Goal: Find specific page/section: Find specific page/section

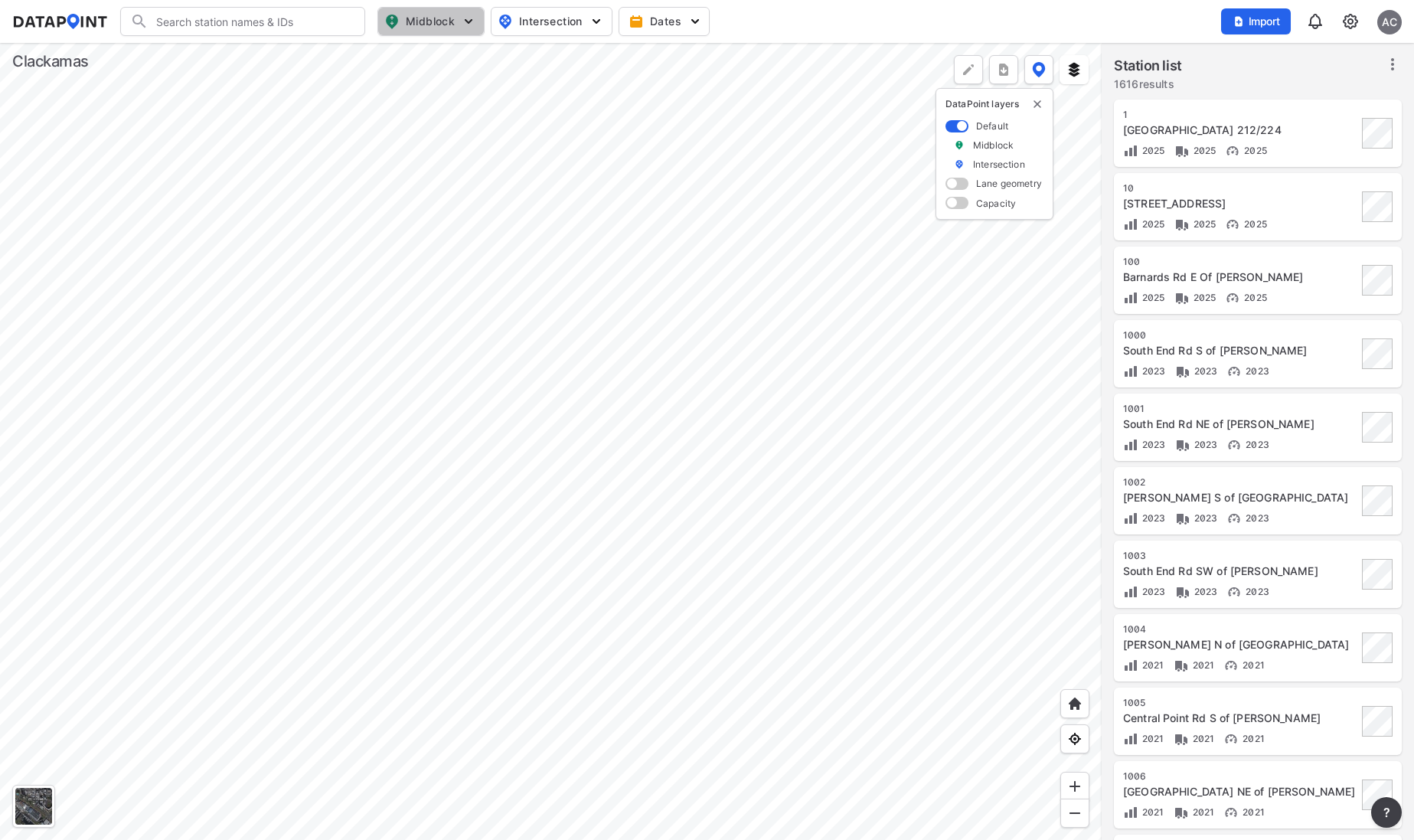
click at [418, 26] on span "Midblock" at bounding box center [429, 21] width 90 height 18
click at [532, 29] on span "Intersection" at bounding box center [550, 21] width 105 height 18
click at [431, 17] on span "Midblock" at bounding box center [429, 21] width 90 height 18
click at [344, 116] on input "Vehicle speed" at bounding box center [344, 112] width 15 height 15
checkbox input "true"
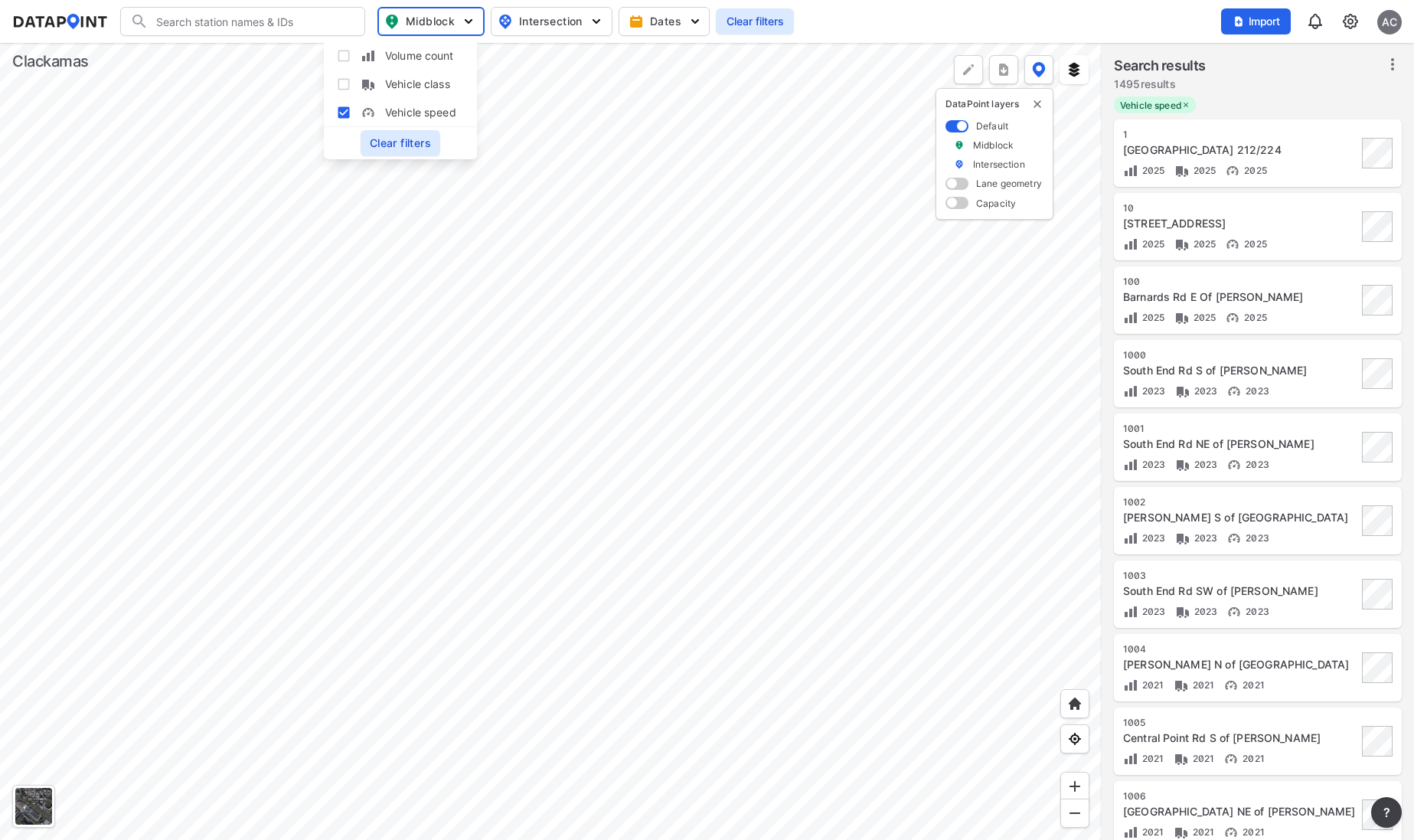
click at [403, 148] on span "Clear filters" at bounding box center [400, 143] width 61 height 15
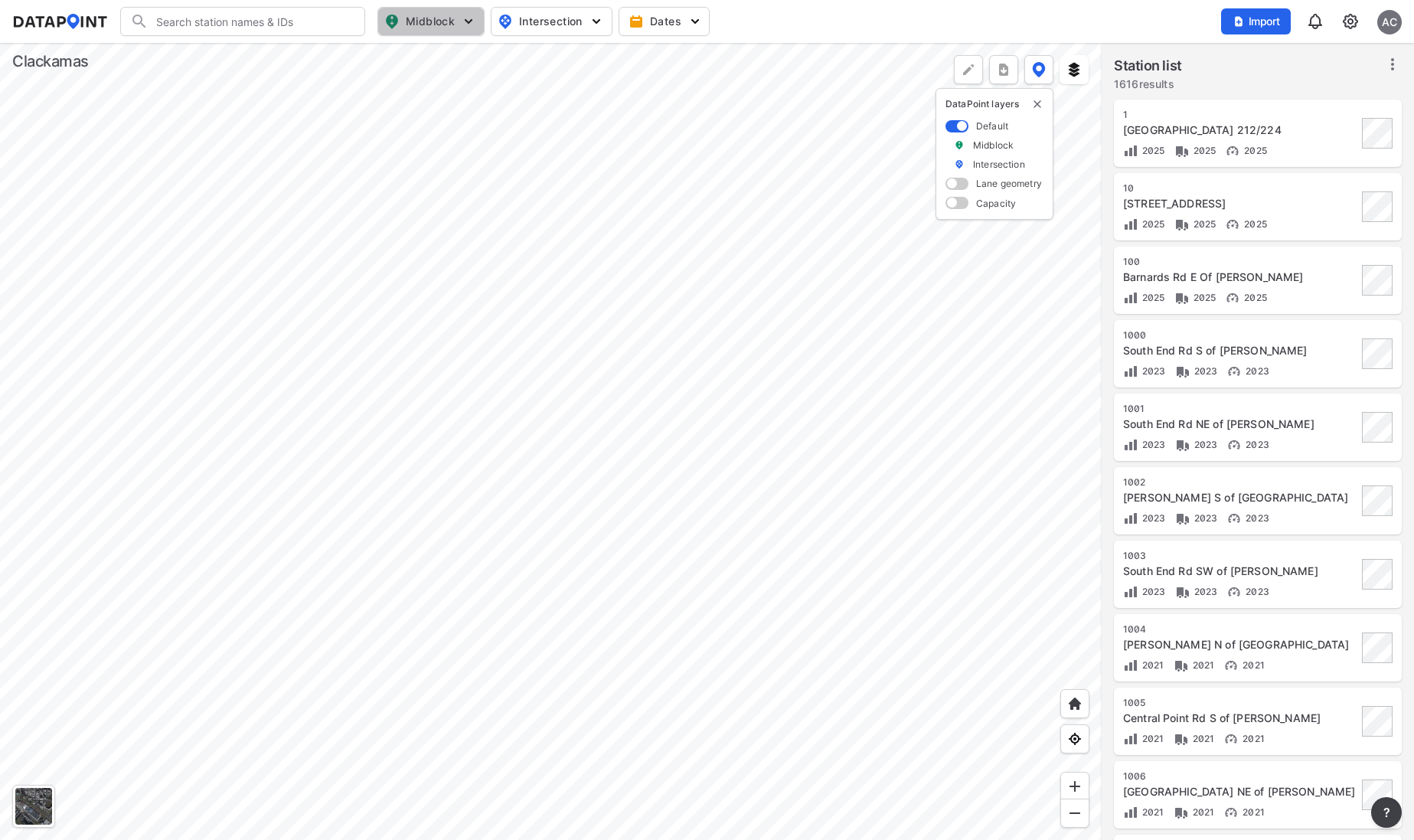
click at [472, 22] on img "button" at bounding box center [468, 21] width 15 height 15
click at [348, 53] on input "Volume count" at bounding box center [344, 56] width 15 height 15
checkbox input "true"
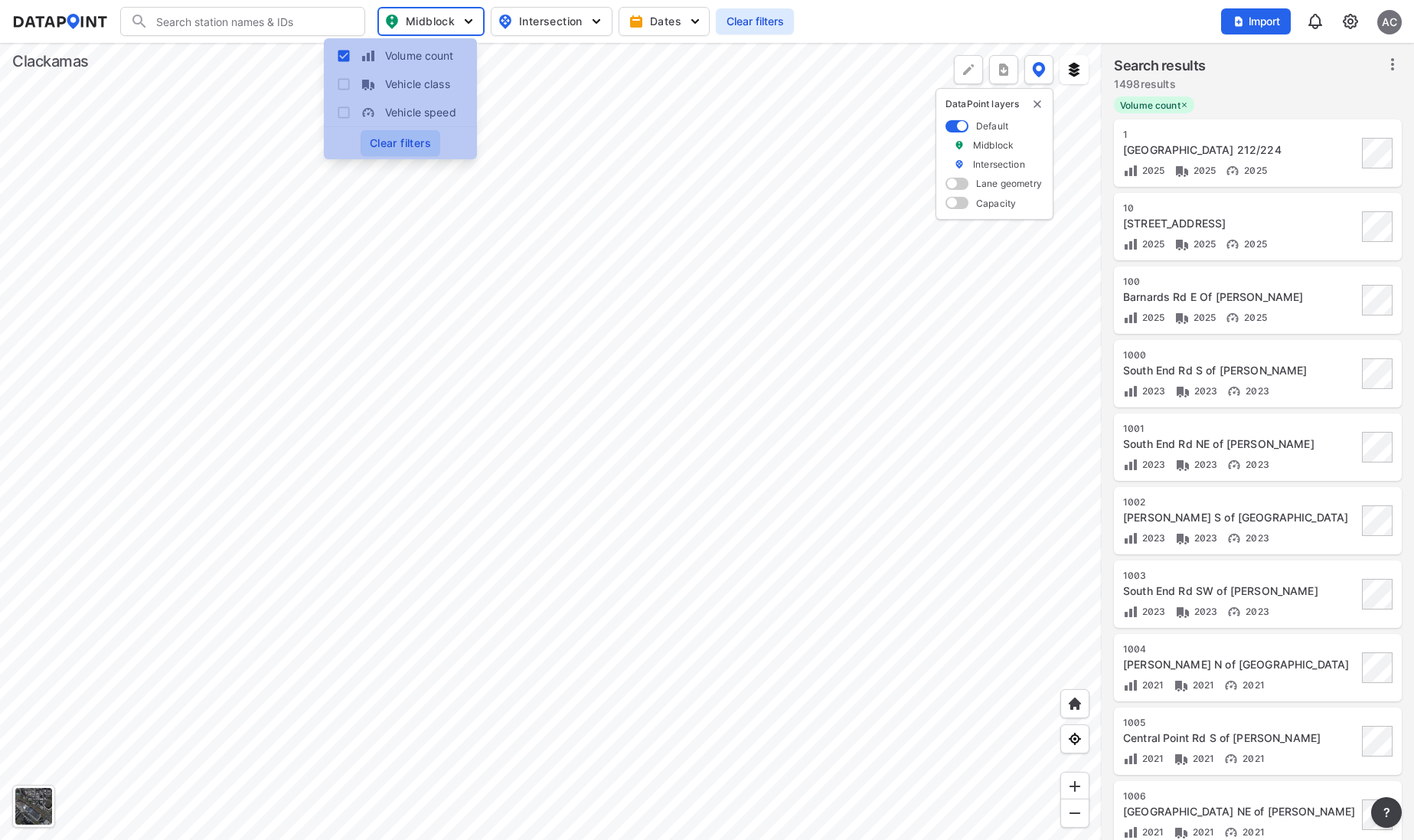
click at [393, 148] on span "Clear filters" at bounding box center [400, 143] width 61 height 15
